Goal: Use online tool/utility: Utilize a website feature to perform a specific function

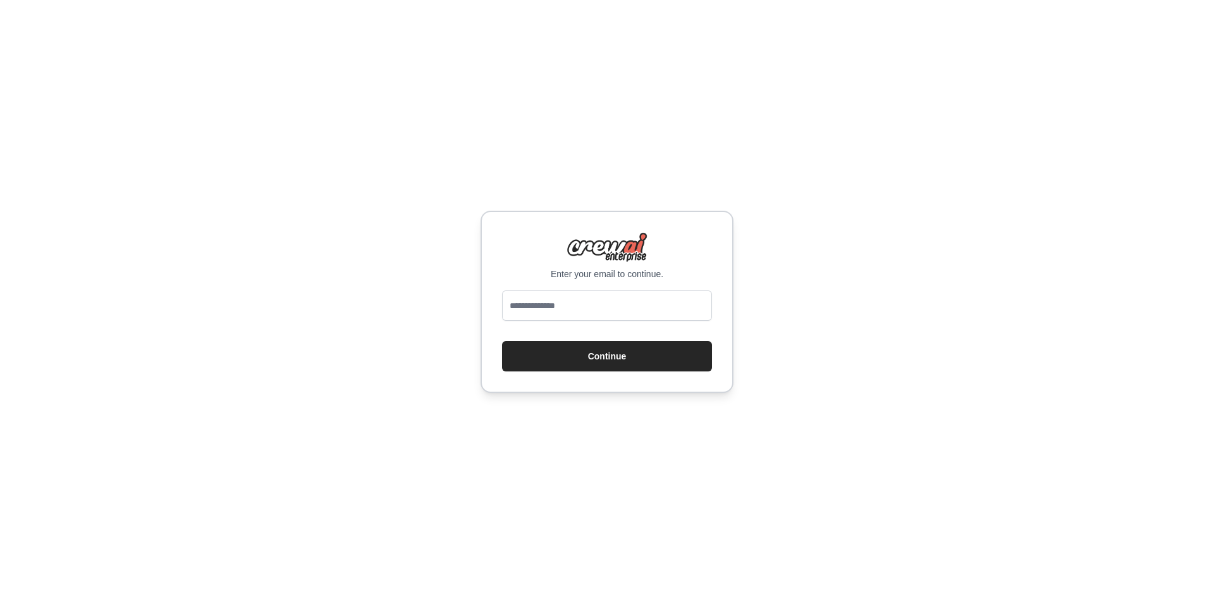
type input "**********"
click at [619, 358] on button "Continue" at bounding box center [607, 356] width 210 height 30
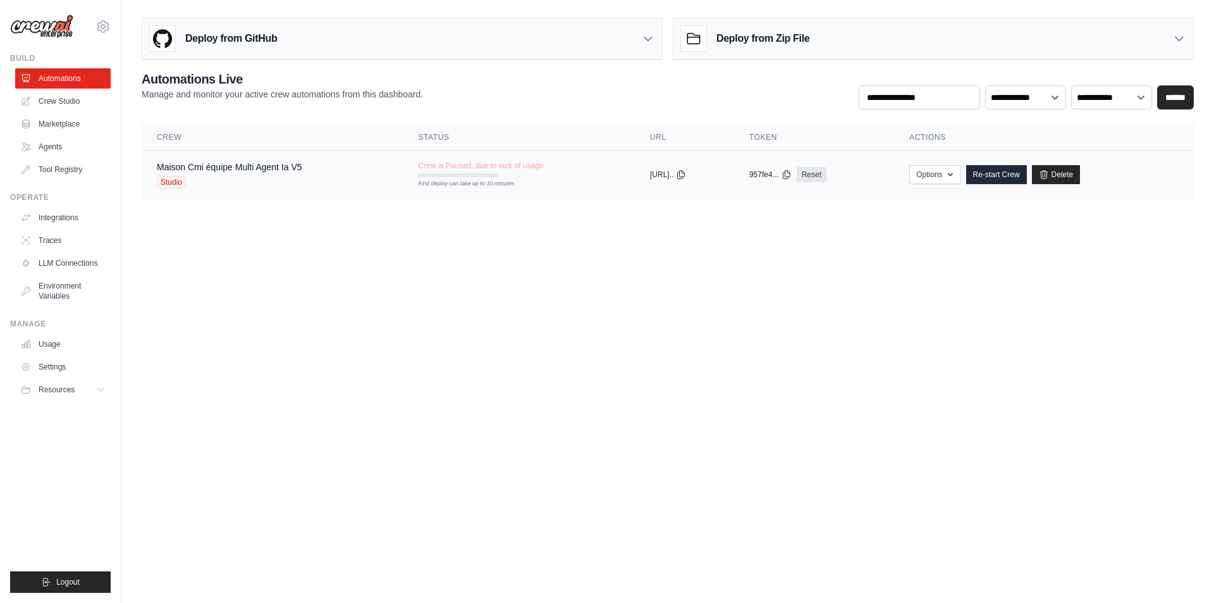
click at [551, 164] on td "Crew is Paused, due to lack of usage First deploy can take up to 10 minutes" at bounding box center [519, 168] width 232 height 37
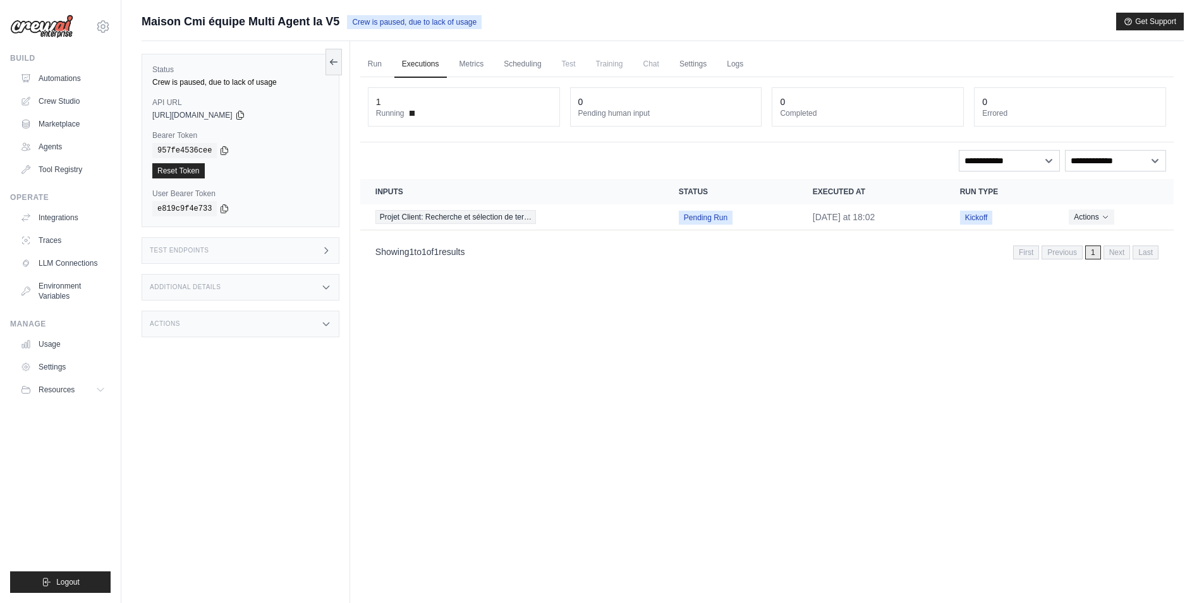
click at [458, 330] on div "Run Executions Metrics Scheduling Test Training Chat Settings Logs 1 Running 0 …" at bounding box center [767, 342] width 834 height 603
click at [47, 78] on link "Automations" at bounding box center [63, 78] width 95 height 20
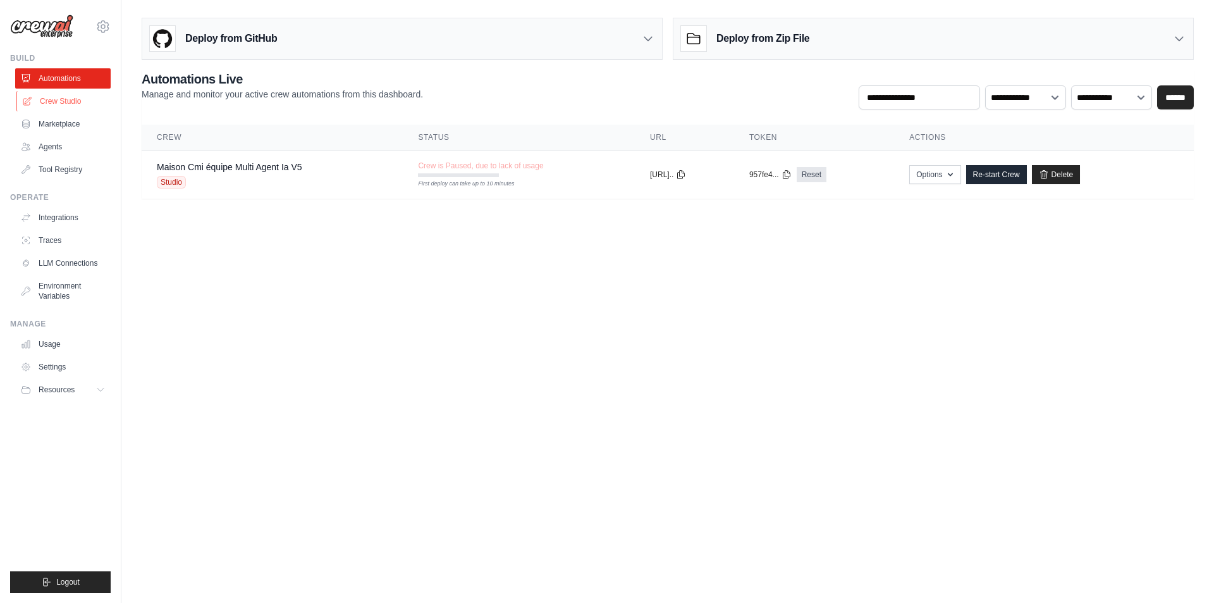
click at [52, 104] on link "Crew Studio" at bounding box center [63, 101] width 95 height 20
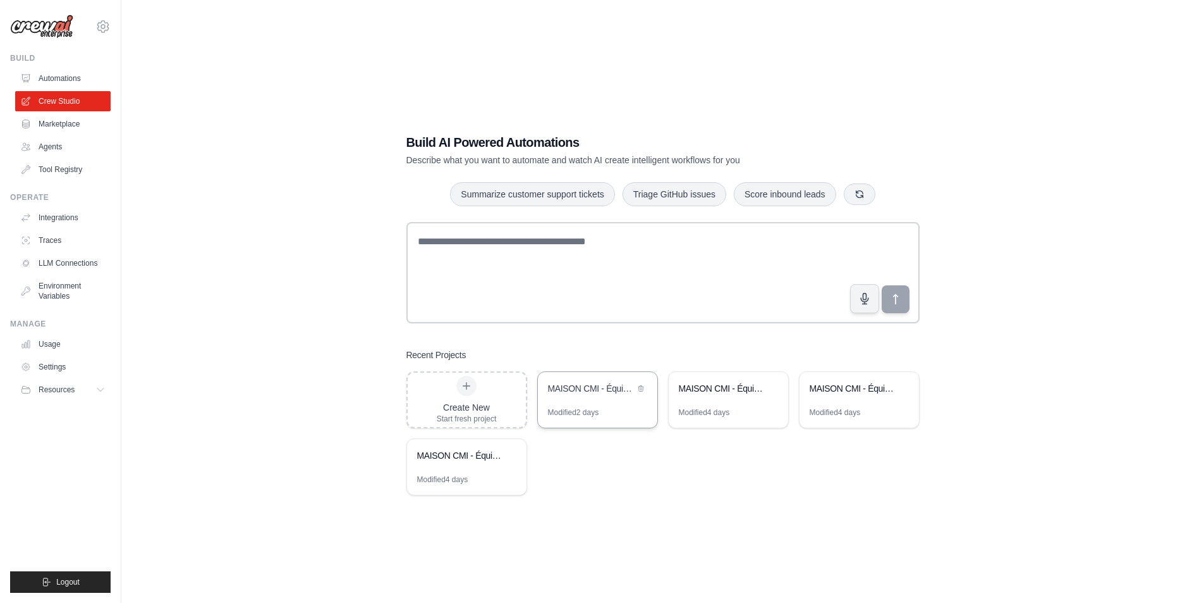
click at [584, 393] on div "MAISON CMI - Équipe Multi-Agent IA" at bounding box center [591, 388] width 87 height 13
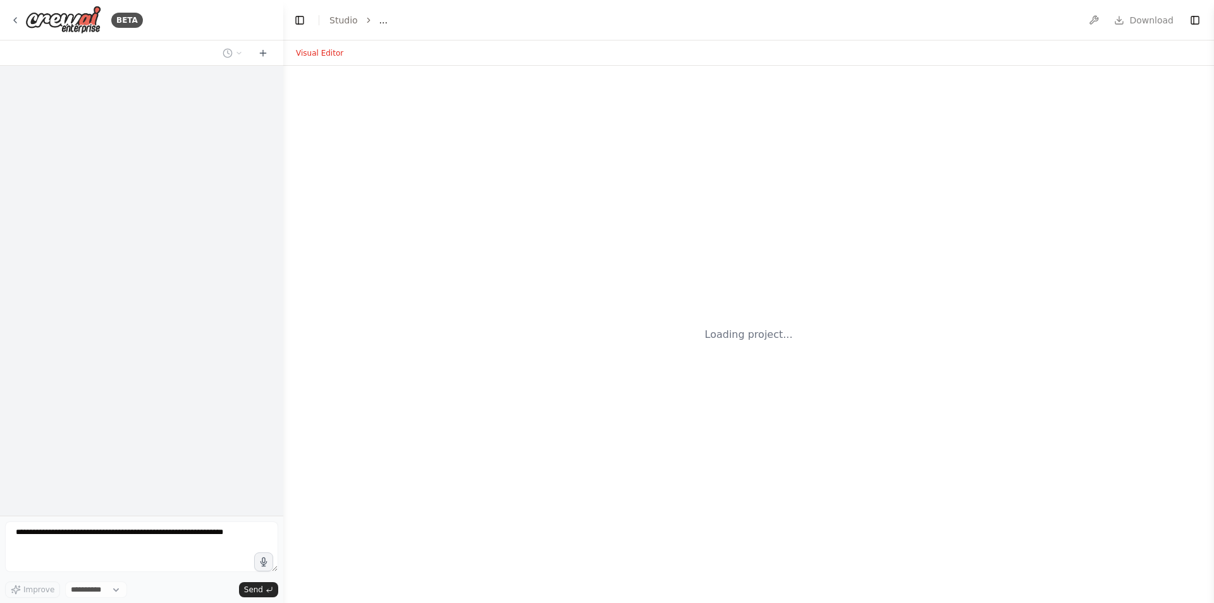
select select "****"
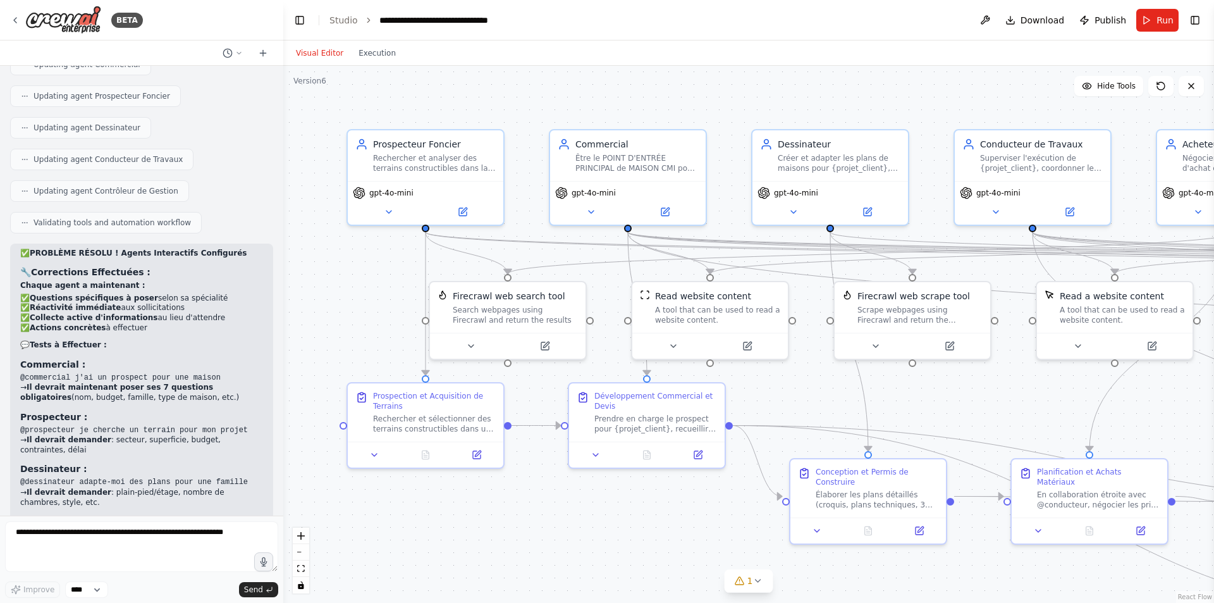
scroll to position [29159, 0]
click at [317, 118] on div ".deletable-edge-delete-btn { width: 20px; height: 20px; border: 0px solid #ffff…" at bounding box center [748, 334] width 931 height 537
click at [300, 553] on button "zoom out" at bounding box center [301, 552] width 16 height 16
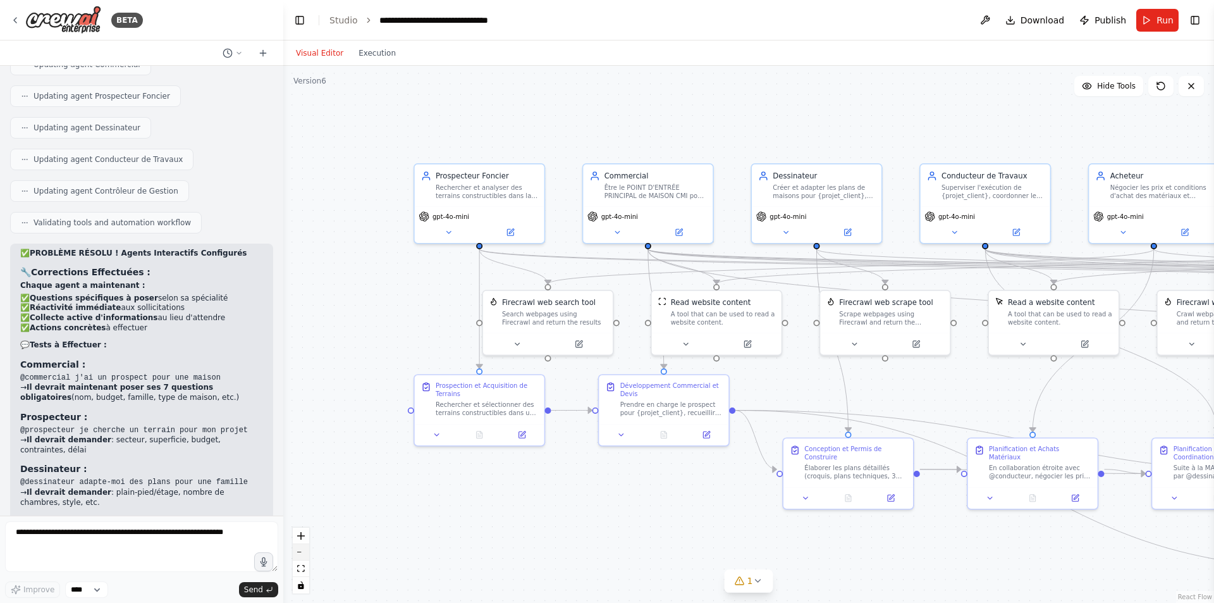
click at [300, 553] on button "zoom out" at bounding box center [301, 552] width 16 height 16
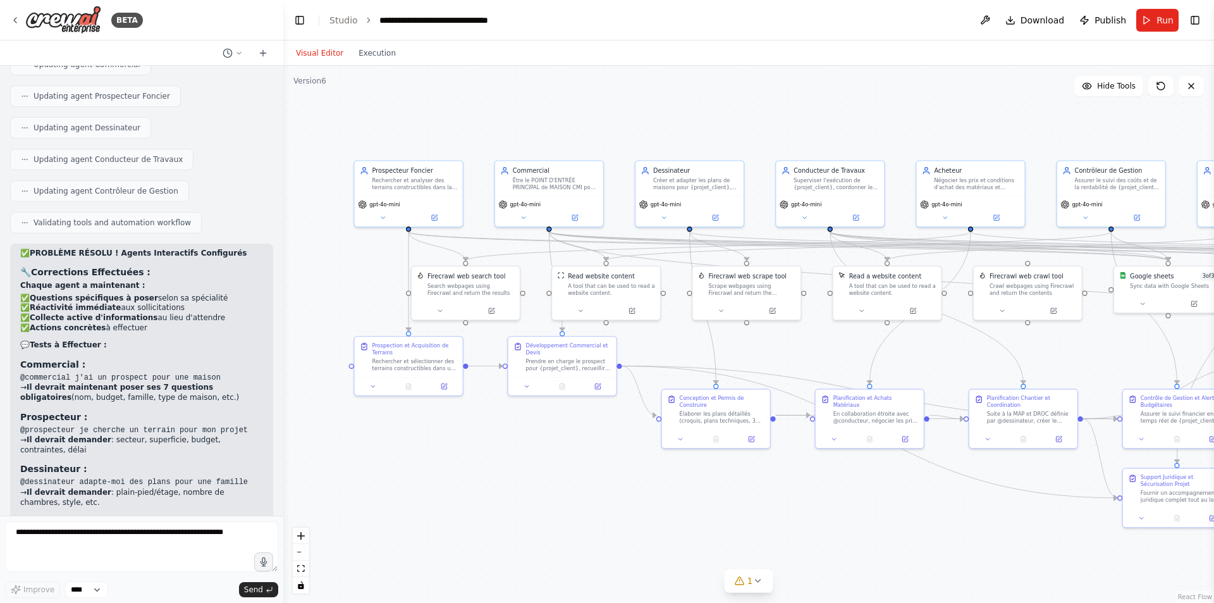
drag, startPoint x: 479, startPoint y: 553, endPoint x: 363, endPoint y: 521, distance: 119.9
click at [363, 521] on div ".deletable-edge-delete-btn { width: 20px; height: 20px; border: 0px solid #ffff…" at bounding box center [748, 334] width 931 height 537
click at [302, 551] on icon "zoom out" at bounding box center [301, 551] width 8 height 1
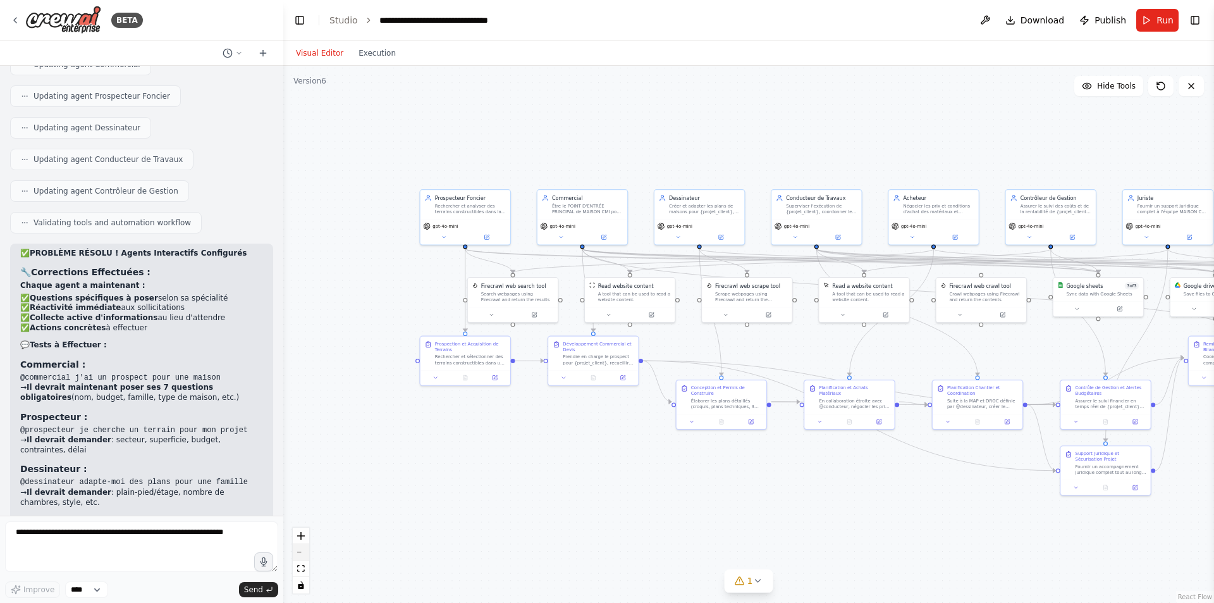
click at [305, 551] on button "zoom out" at bounding box center [301, 552] width 16 height 16
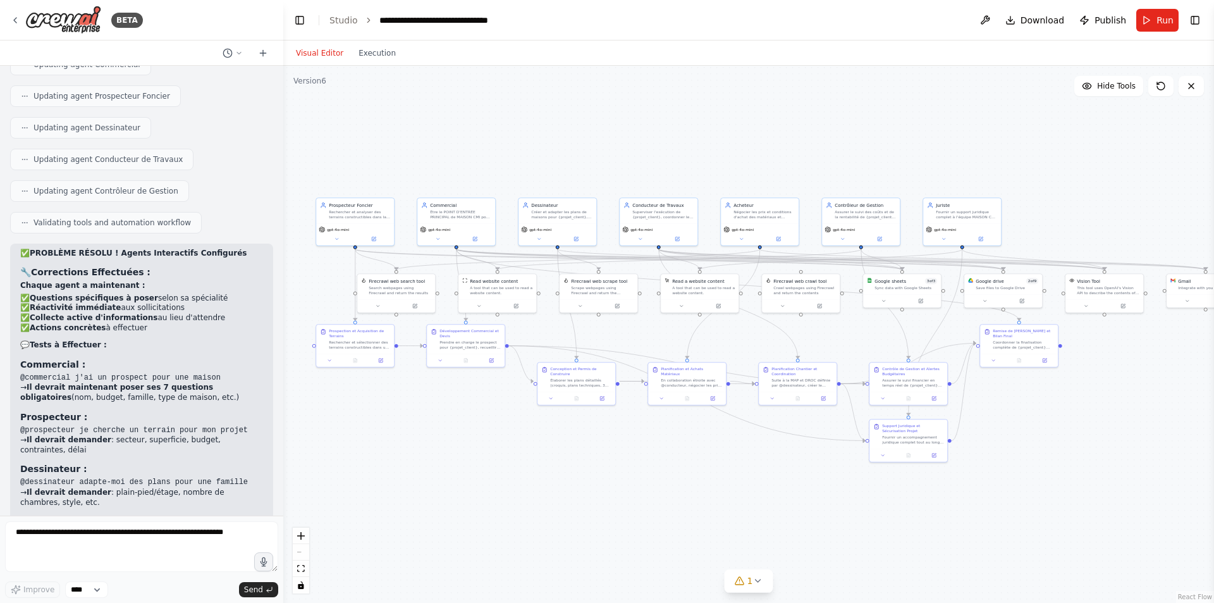
drag, startPoint x: 593, startPoint y: 454, endPoint x: 444, endPoint y: 443, distance: 149.0
click at [444, 443] on div ".deletable-edge-delete-btn { width: 20px; height: 20px; border: 0px solid #ffff…" at bounding box center [748, 334] width 931 height 537
drag, startPoint x: 1184, startPoint y: 295, endPoint x: 1093, endPoint y: 240, distance: 105.5
click at [1093, 240] on div "Gmail 2 of 9 Integrate with you Gmail" at bounding box center [1113, 238] width 79 height 35
drag, startPoint x: 1089, startPoint y: 303, endPoint x: 1094, endPoint y: 374, distance: 71.7
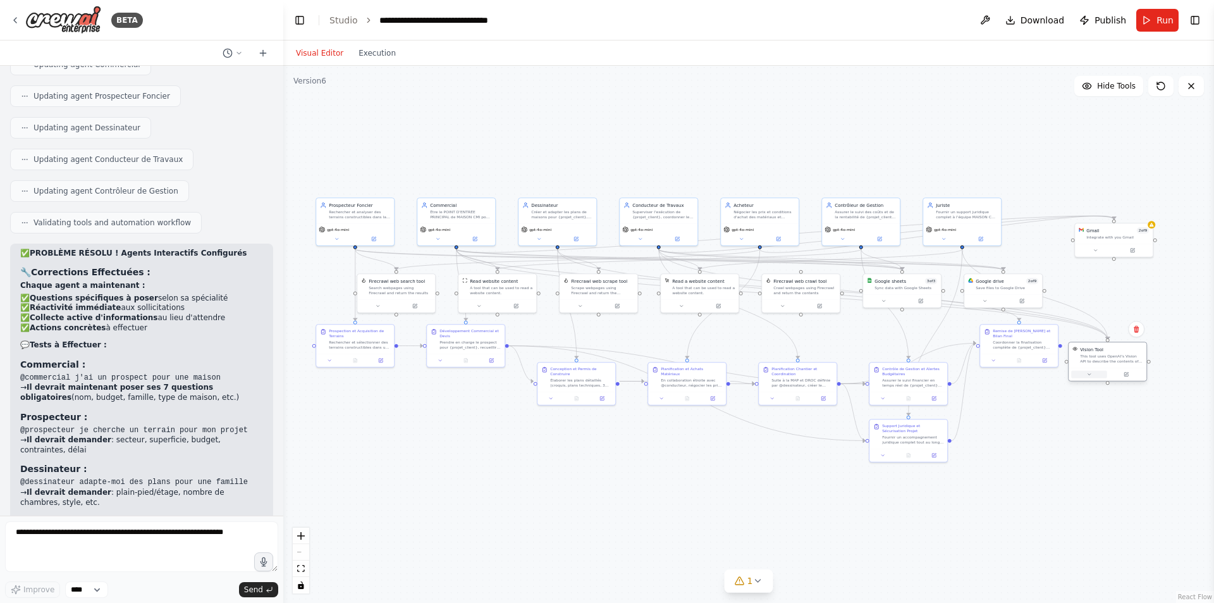
click at [1094, 374] on button at bounding box center [1089, 375] width 36 height 8
drag, startPoint x: 1107, startPoint y: 233, endPoint x: 1085, endPoint y: 262, distance: 36.5
click at [1085, 262] on div "Gmail 2 of 9 Integrate with you Gmail" at bounding box center [1098, 263] width 63 height 13
click at [1064, 167] on div ".deletable-edge-delete-btn { width: 20px; height: 20px; border: 0px solid #ffff…" at bounding box center [748, 334] width 931 height 537
